Goal: Information Seeking & Learning: Learn about a topic

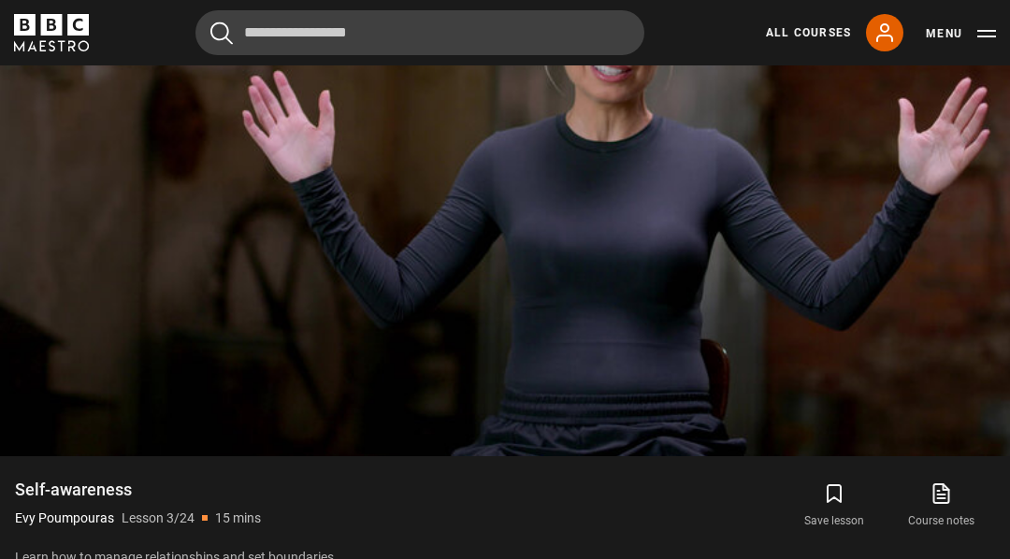
scroll to position [973, 0]
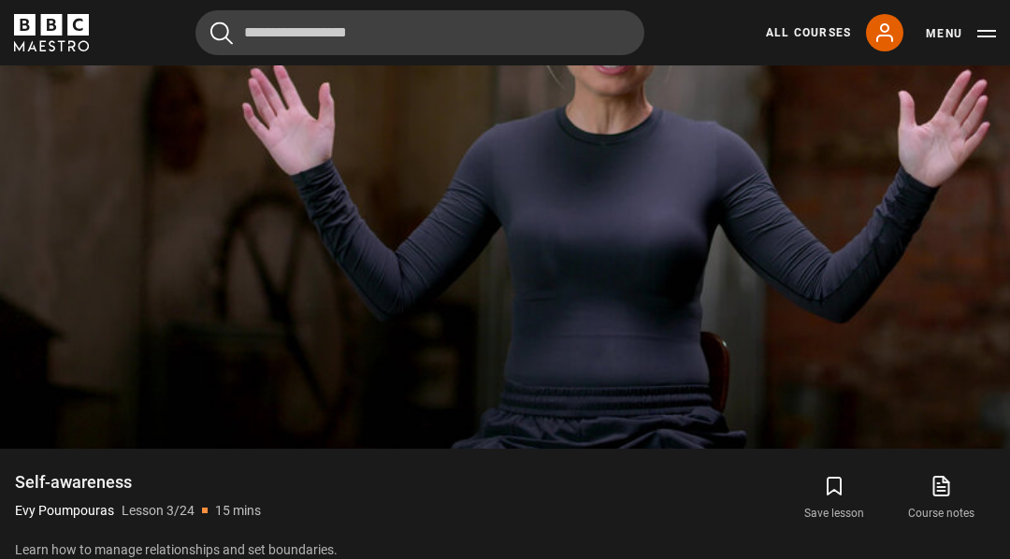
click at [400, 334] on video-js "Video Player is loading. Play Lesson Self-awareness 10s Skip Back 10 seconds Pa…" at bounding box center [505, 164] width 1010 height 569
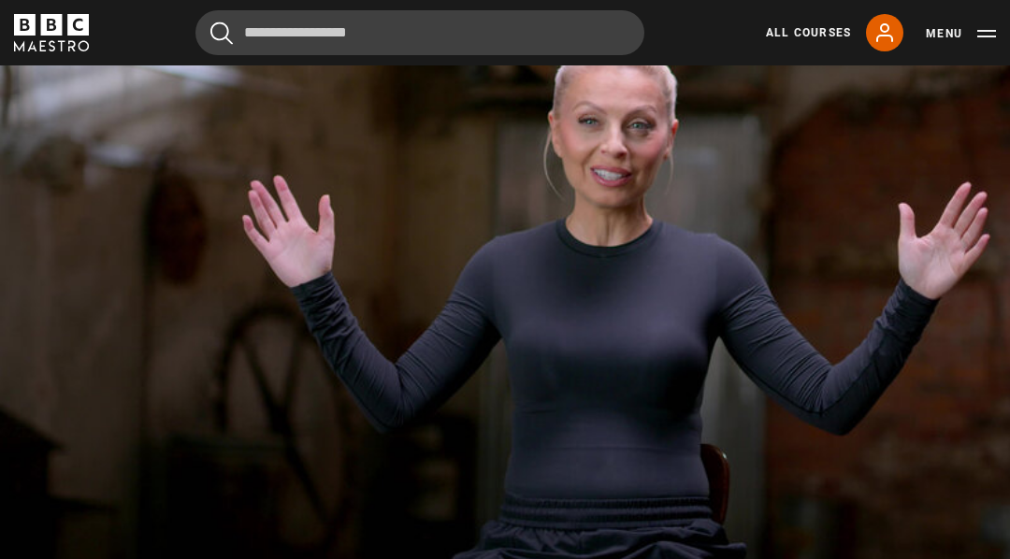
scroll to position [854, 0]
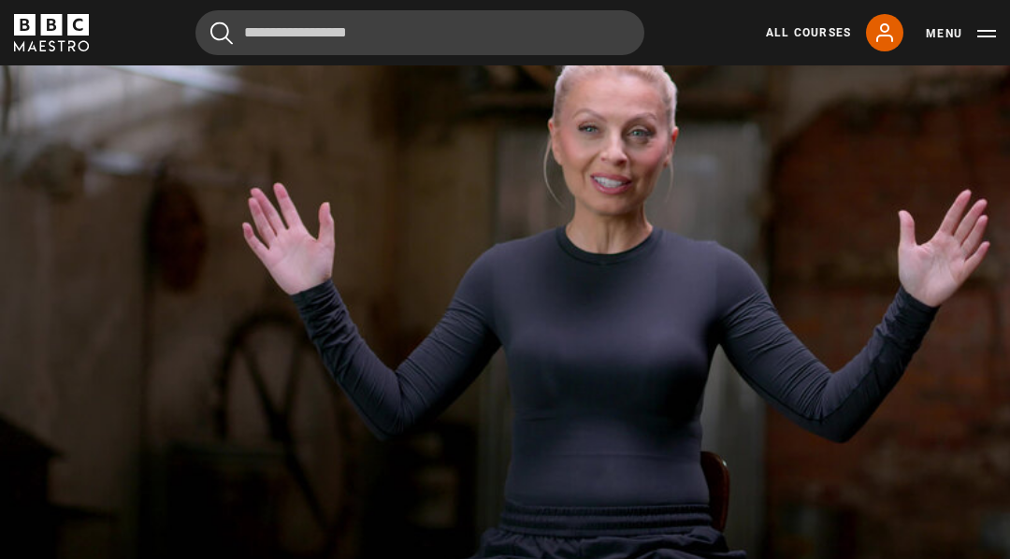
click at [820, 221] on video-js "Video Player is loading. Play Lesson Self-awareness 10s Skip Back 10 seconds Pa…" at bounding box center [505, 284] width 1010 height 569
click at [861, 169] on video-js "Video Player is loading. Play Lesson Self-awareness 10s Skip Back 10 seconds Pa…" at bounding box center [505, 284] width 1010 height 569
click at [808, 251] on video-js "Video Player is loading. Play Lesson Self-awareness 10s Skip Back 10 seconds Pa…" at bounding box center [505, 284] width 1010 height 569
click at [823, 259] on video-js "Video Player is loading. Play Lesson Self-awareness 10s Skip Back 10 seconds Pa…" at bounding box center [505, 284] width 1010 height 569
click at [872, 251] on video-js "Video Player is loading. Play Lesson Self-awareness 10s Skip Back 10 seconds Pa…" at bounding box center [505, 284] width 1010 height 569
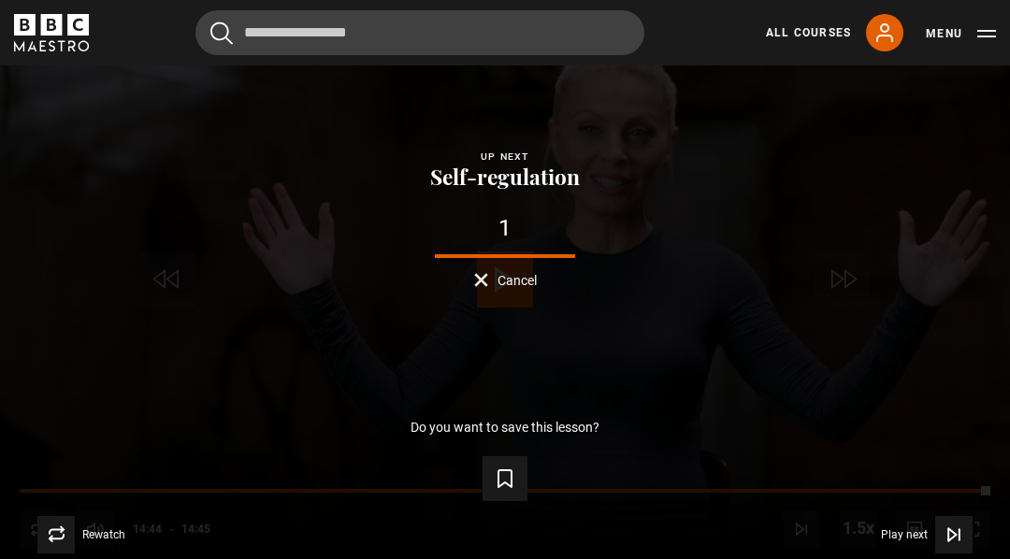
click at [944, 554] on span "Video Player" at bounding box center [953, 534] width 37 height 37
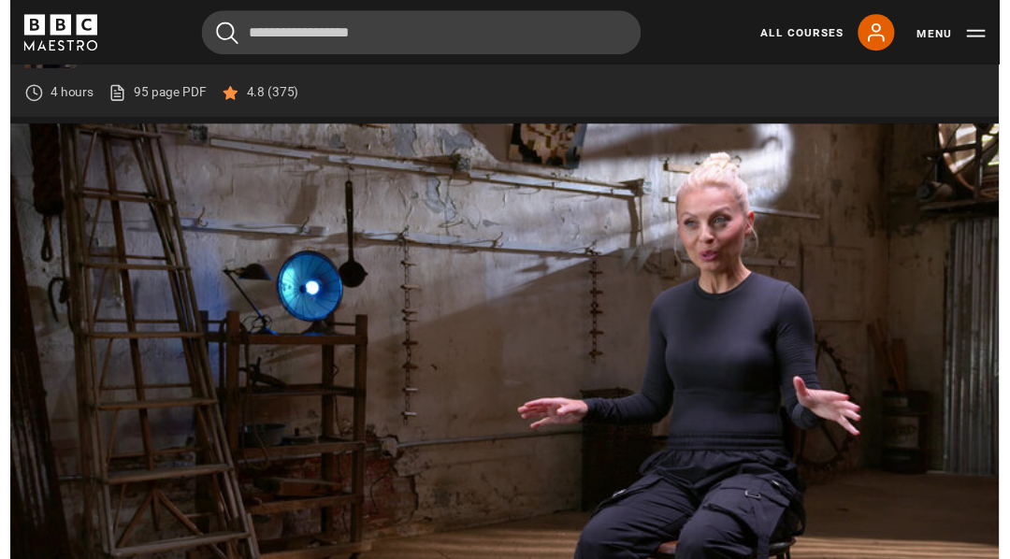
scroll to position [794, 0]
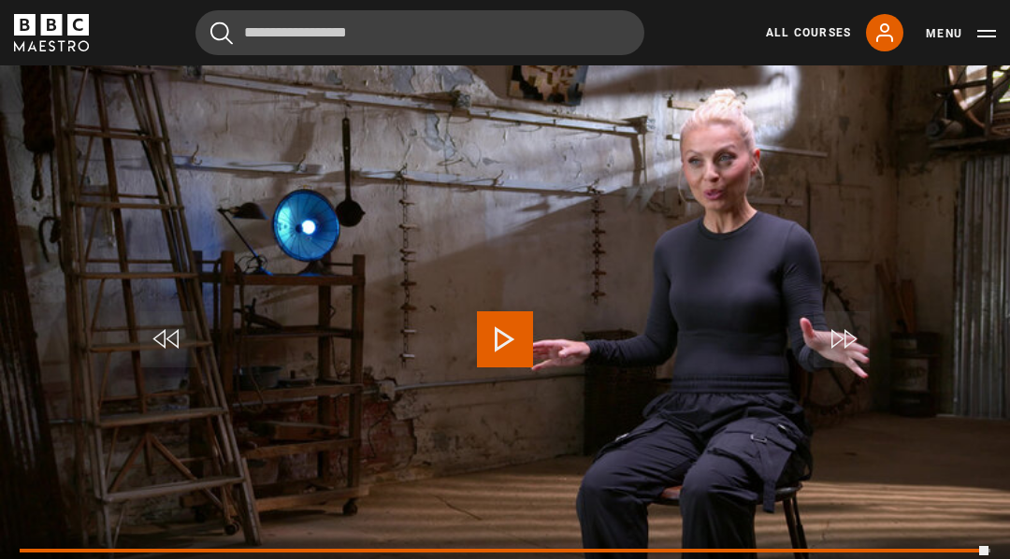
click at [480, 327] on button "Play" at bounding box center [504, 339] width 65 height 84
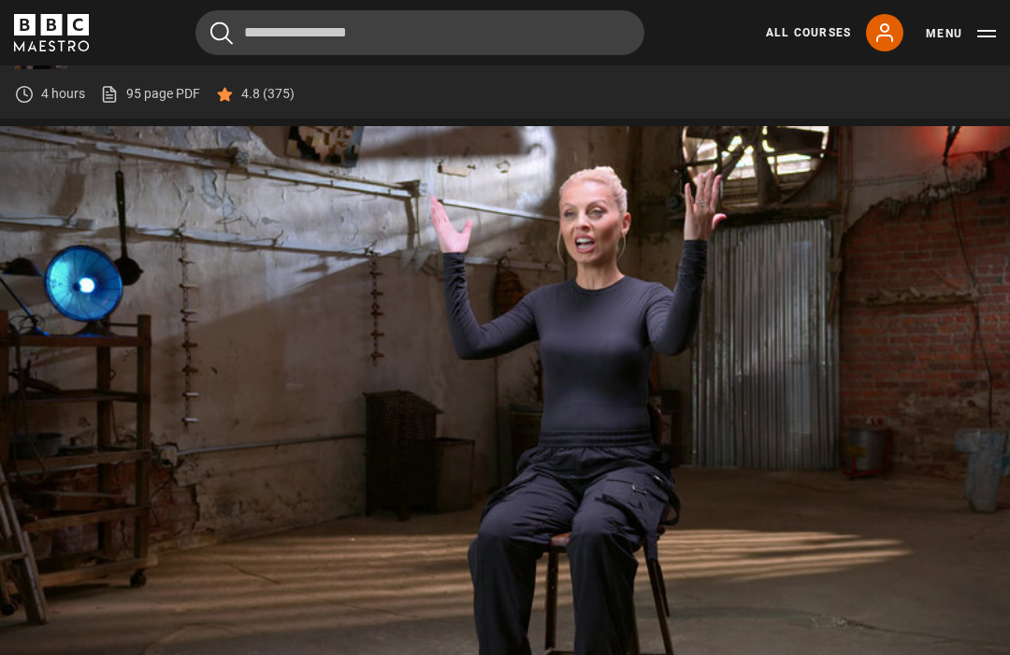
scroll to position [794, 0]
